Goal: Navigation & Orientation: Find specific page/section

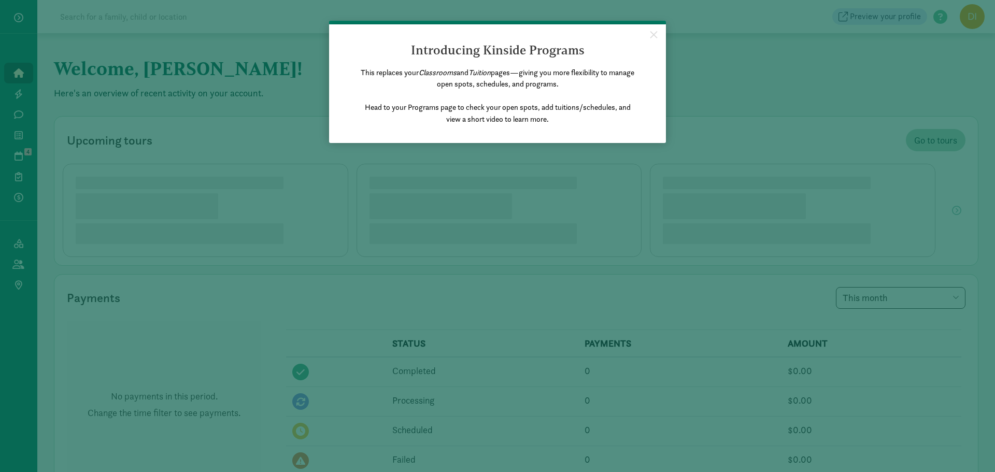
click at [400, 188] on appcues "× Introducing Kinside Programs This replaces your Classrooms and Tuition pages—…" at bounding box center [497, 236] width 995 height 472
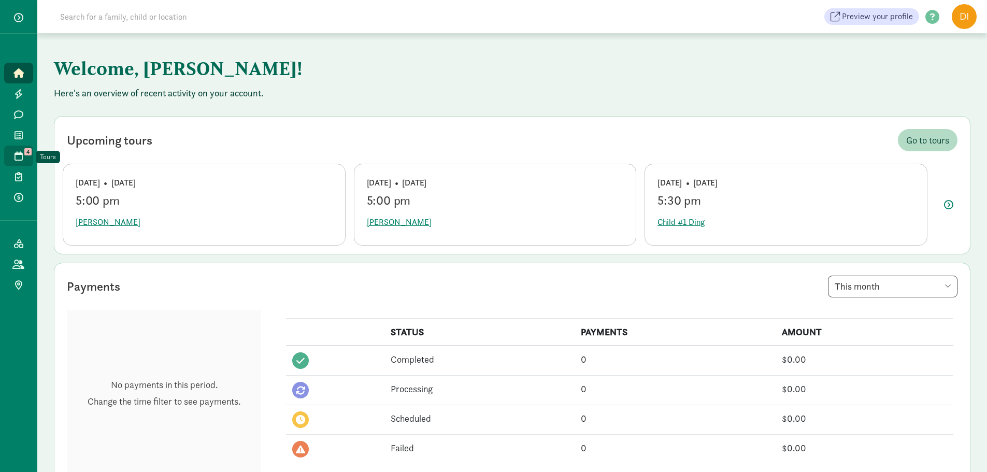
click at [24, 150] on span "4" at bounding box center [27, 151] width 7 height 7
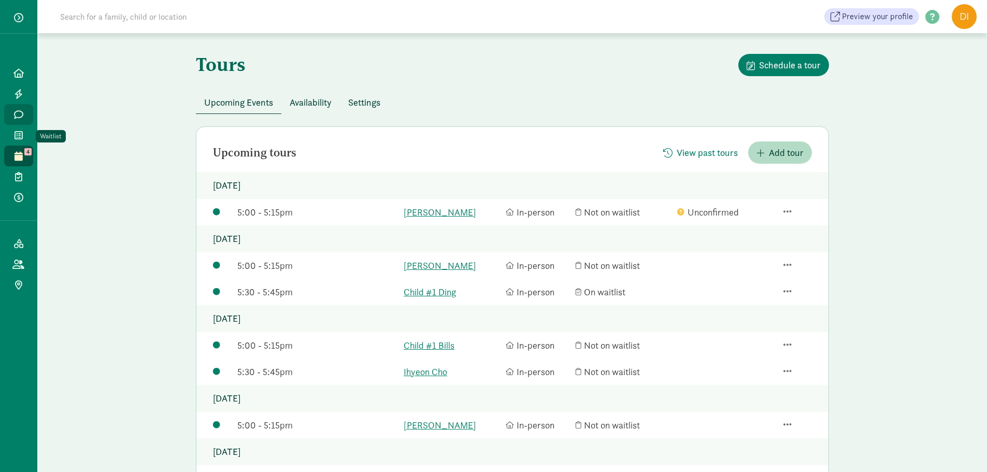
drag, startPoint x: 15, startPoint y: 136, endPoint x: 30, endPoint y: 118, distance: 23.2
click at [30, 118] on link "Messages" at bounding box center [18, 114] width 29 height 21
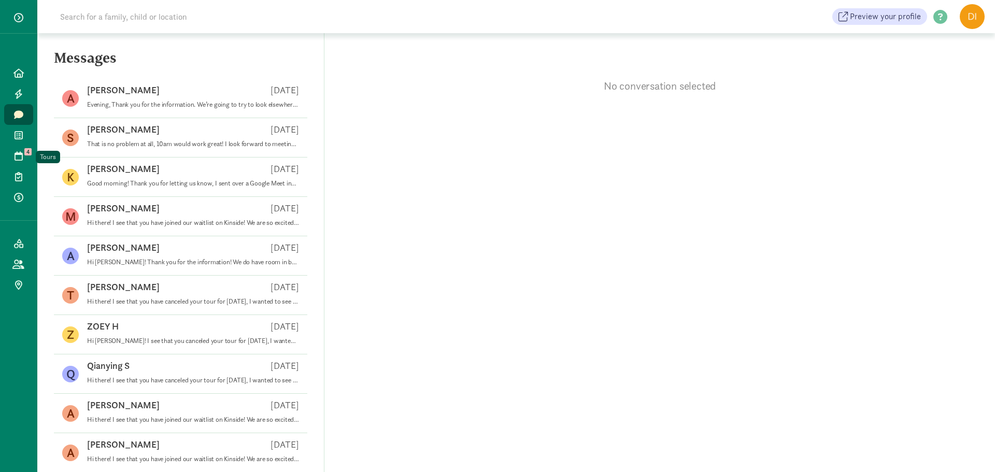
click at [19, 151] on icon at bounding box center [19, 155] width 8 height 9
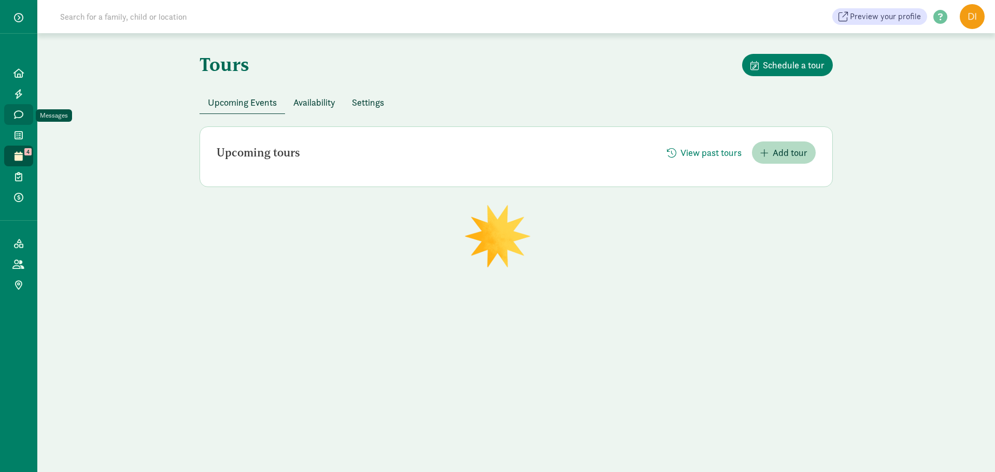
click at [23, 116] on icon at bounding box center [18, 114] width 9 height 9
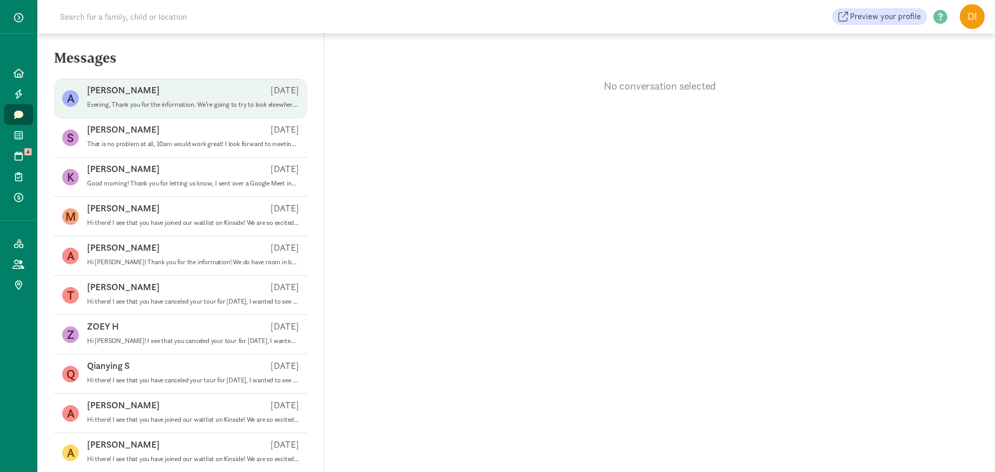
click at [157, 110] on span "Abigail C Sep 10 Evening, Thank you for the information. We’re going to try to …" at bounding box center [193, 98] width 212 height 29
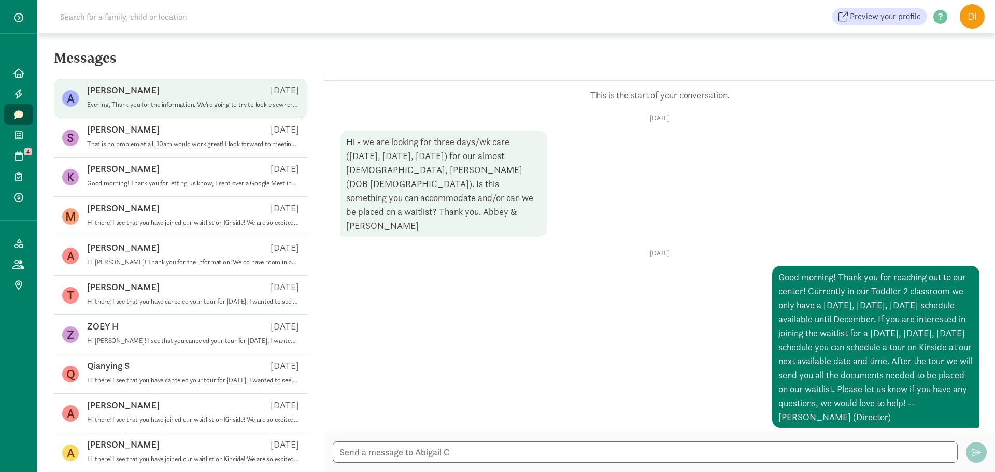
scroll to position [58, 0]
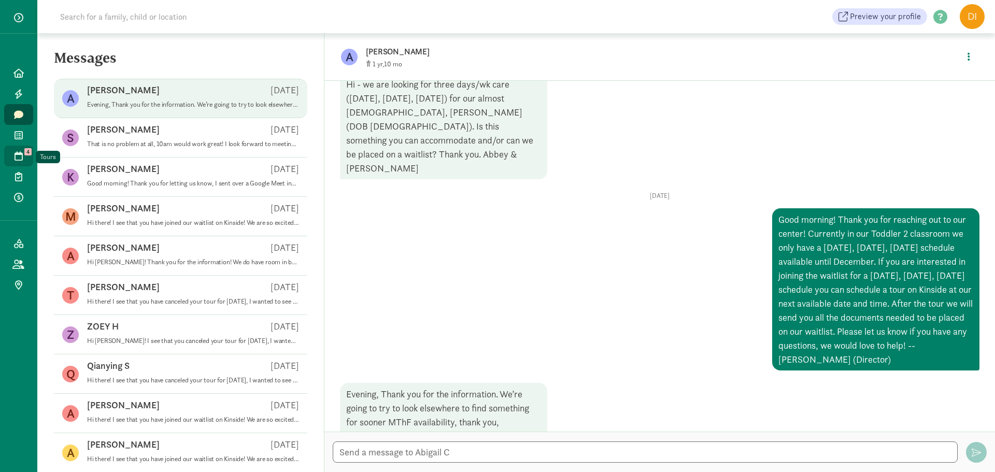
click at [20, 153] on icon at bounding box center [19, 155] width 8 height 9
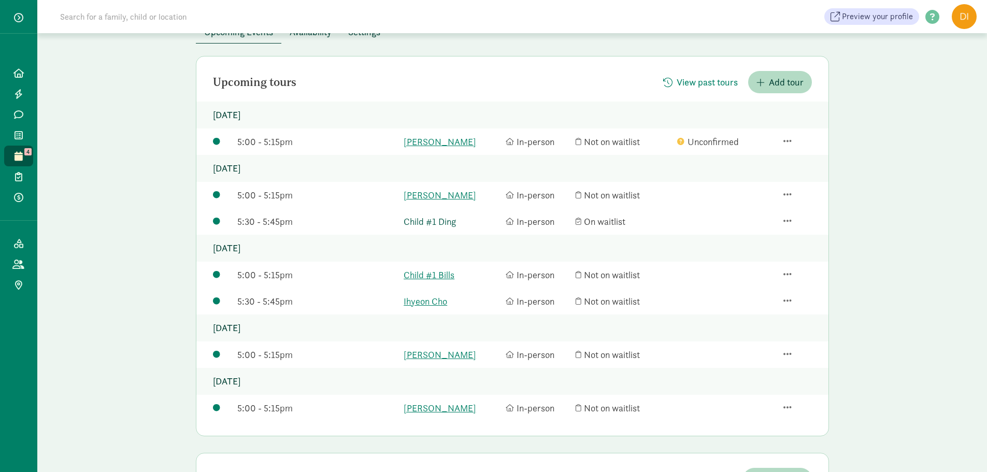
scroll to position [104, 0]
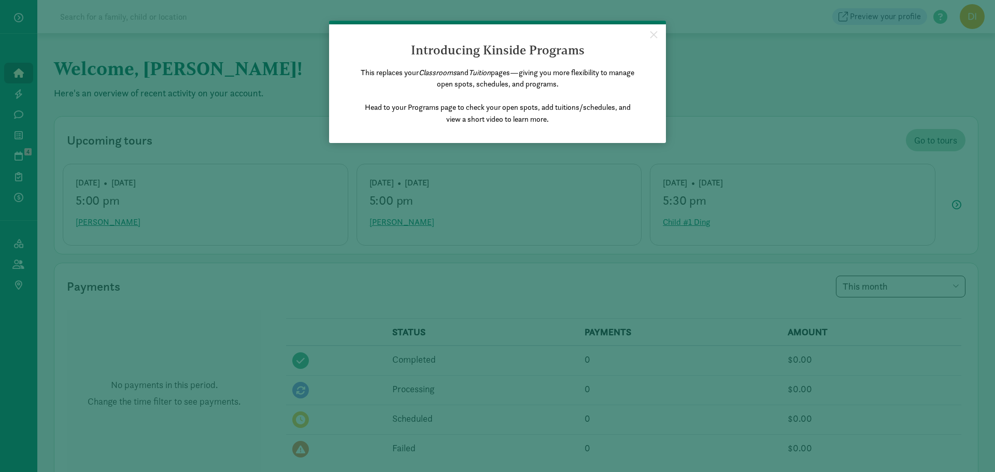
click at [520, 133] on div "This replaces your Classrooms and Tuition pages—giving you more flexibility to …" at bounding box center [497, 100] width 281 height 66
click at [516, 151] on appcues "× Introducing Kinside Programs This replaces your Classrooms and Tuition pages—…" at bounding box center [497, 236] width 995 height 472
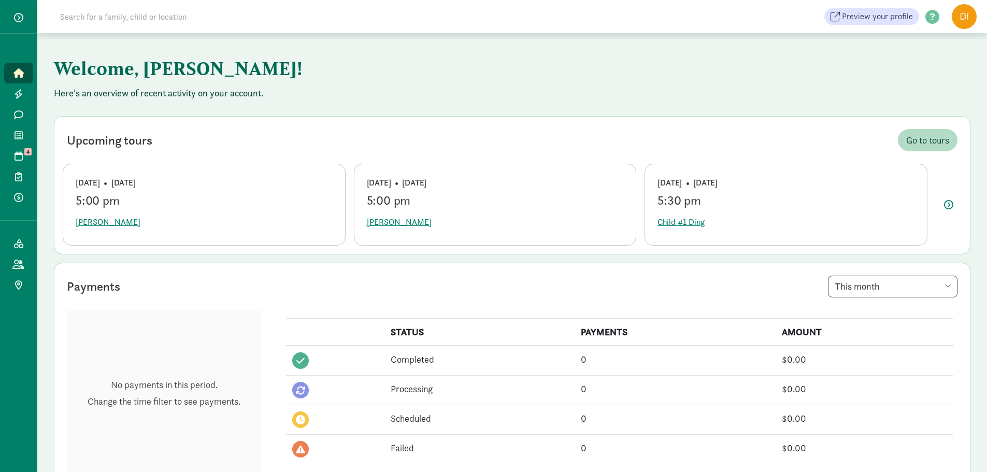
click at [887, 26] on div "Preview your profile HELP CENTER Welcome to the Kinside Help Center! Click the …" at bounding box center [512, 16] width 950 height 33
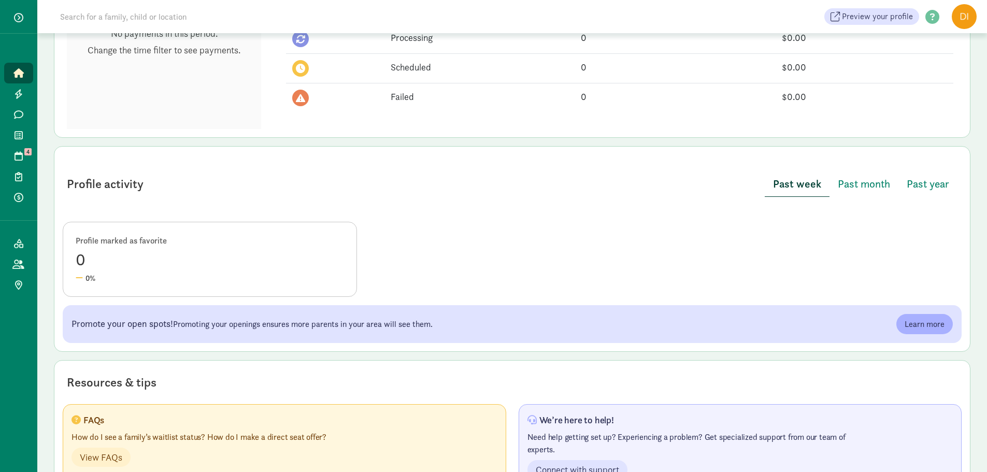
scroll to position [393, 0]
